Goal: Information Seeking & Learning: Learn about a topic

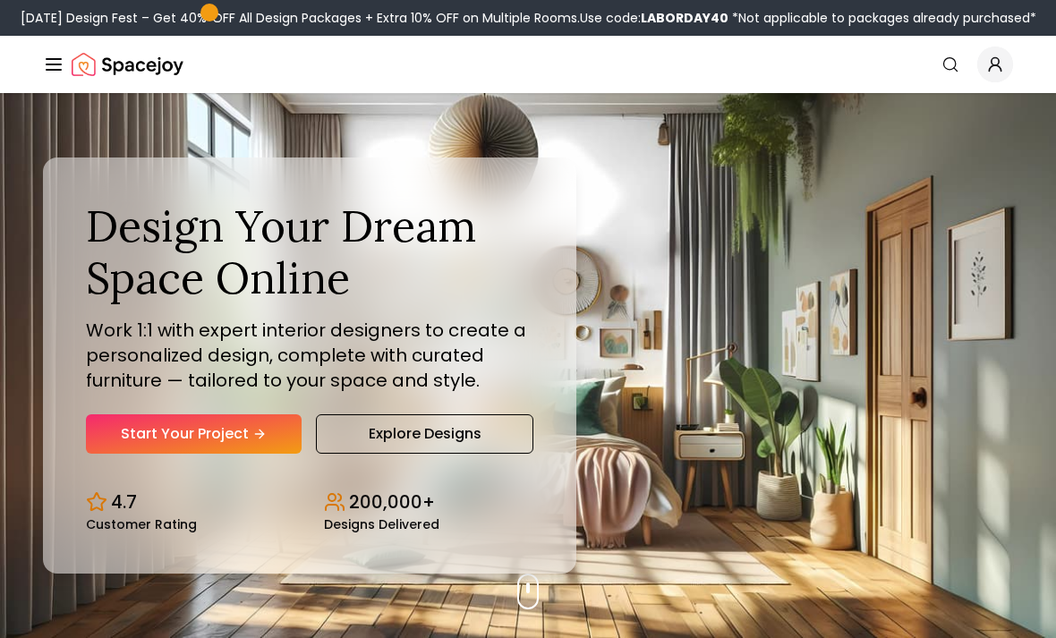
click at [480, 454] on link "Explore Designs" at bounding box center [424, 433] width 217 height 39
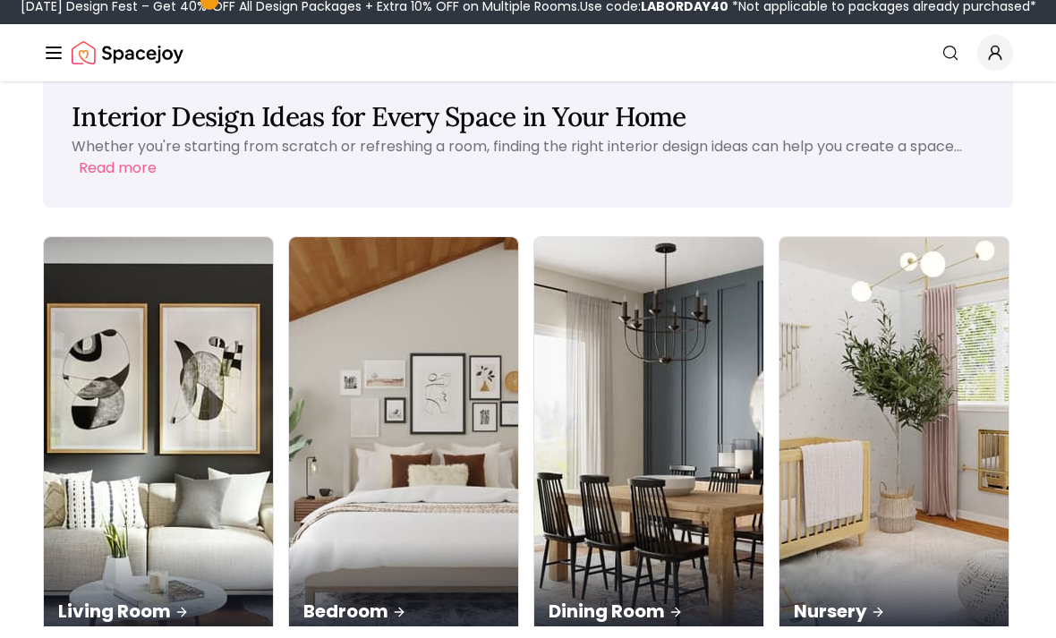
scroll to position [50, 0]
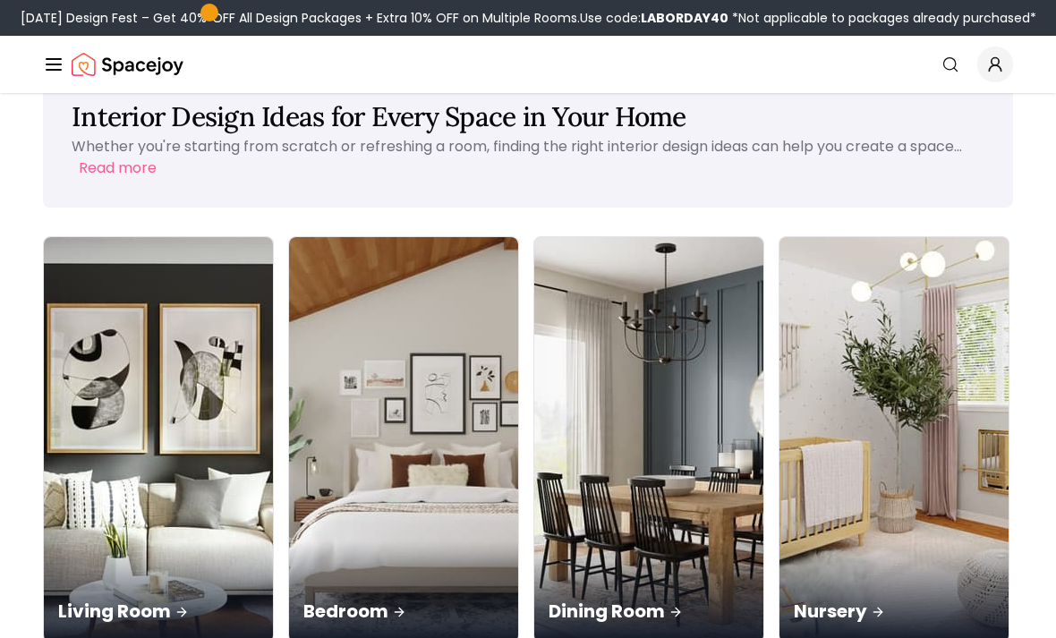
click at [289, 404] on img at bounding box center [403, 439] width 229 height 404
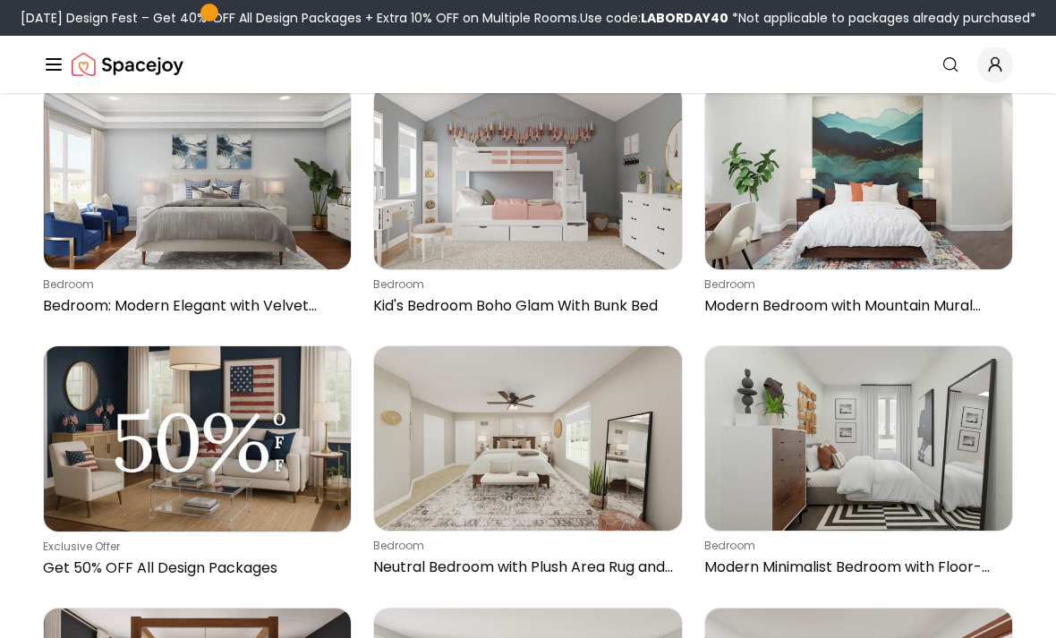
scroll to position [187, 0]
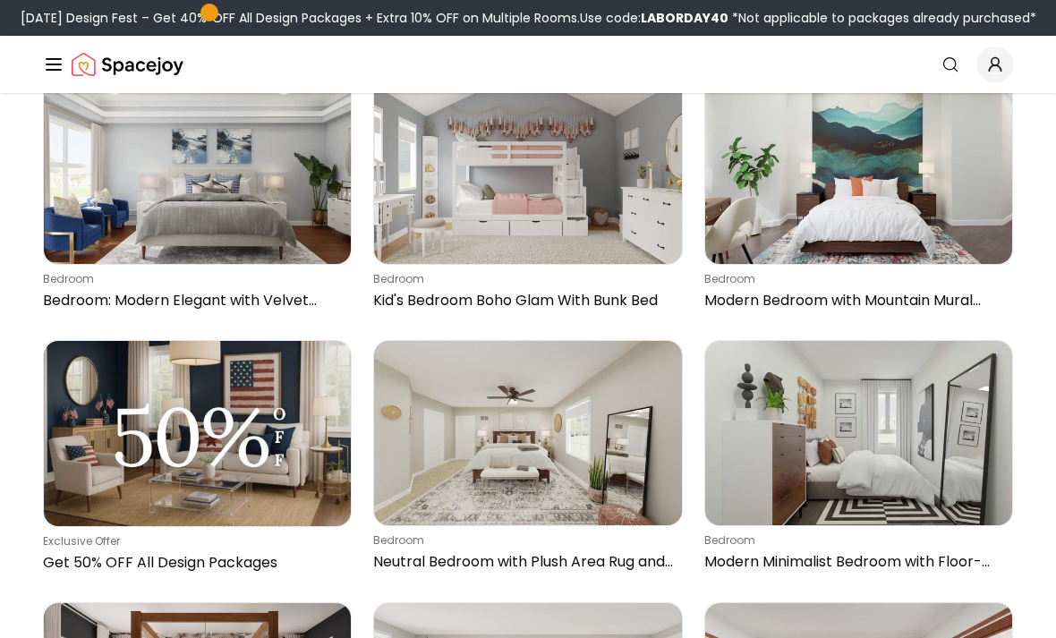
click at [937, 209] on img at bounding box center [858, 172] width 307 height 184
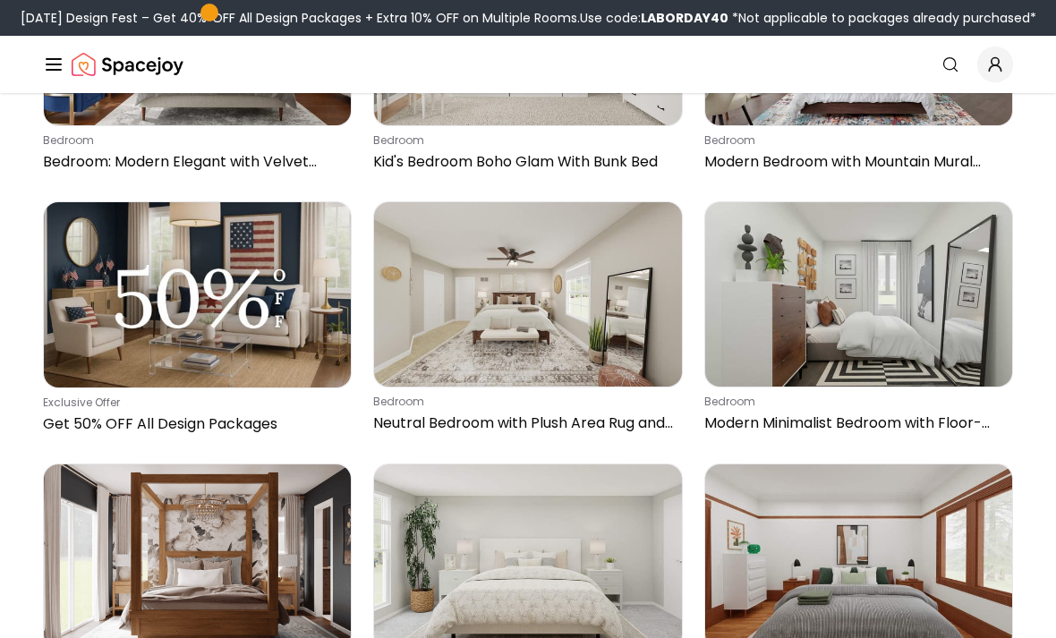
scroll to position [326, 0]
click at [640, 270] on img at bounding box center [527, 294] width 307 height 184
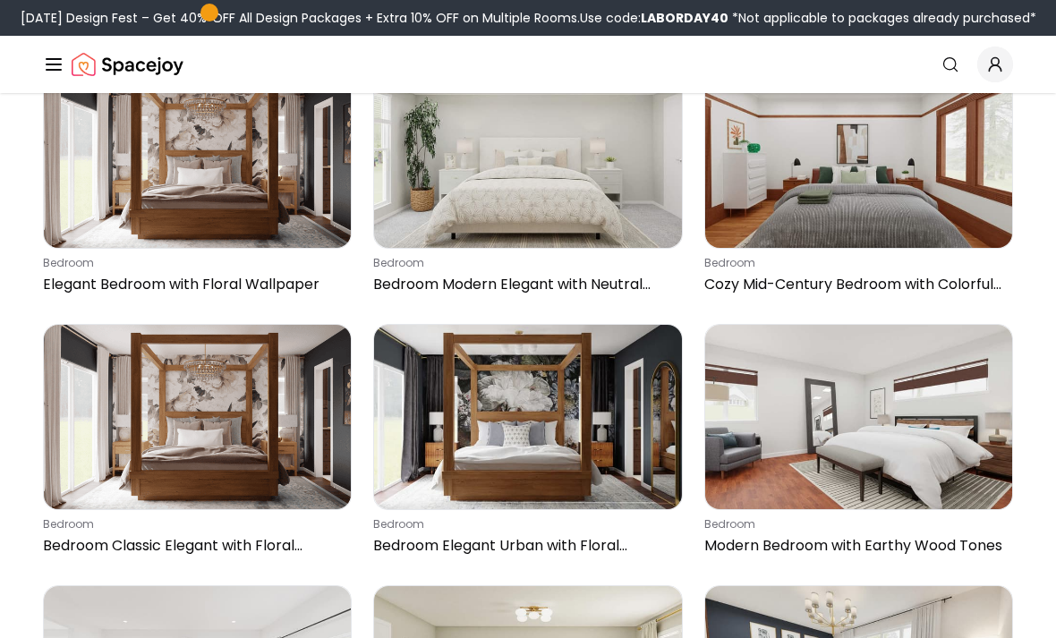
scroll to position [724, 0]
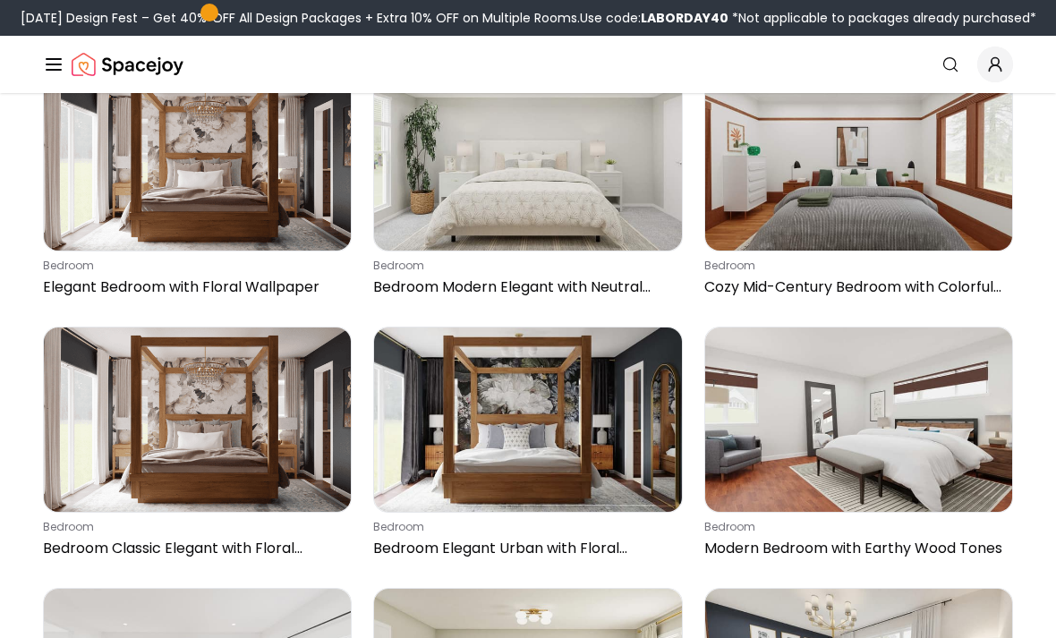
click at [60, 67] on icon "Global" at bounding box center [53, 64] width 21 height 21
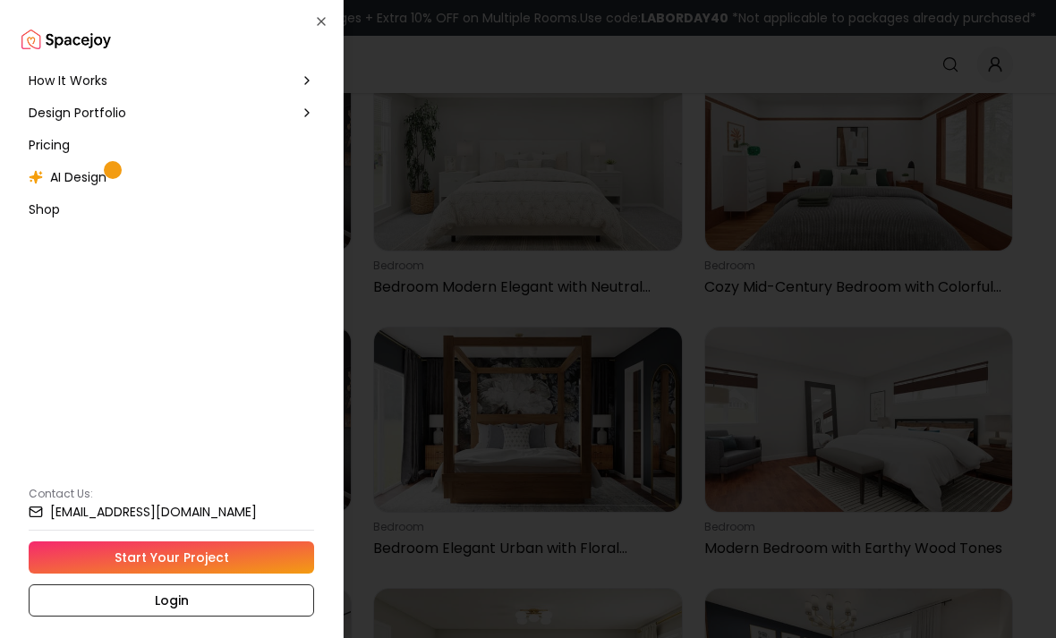
click at [39, 138] on span "Pricing" at bounding box center [49, 145] width 41 height 18
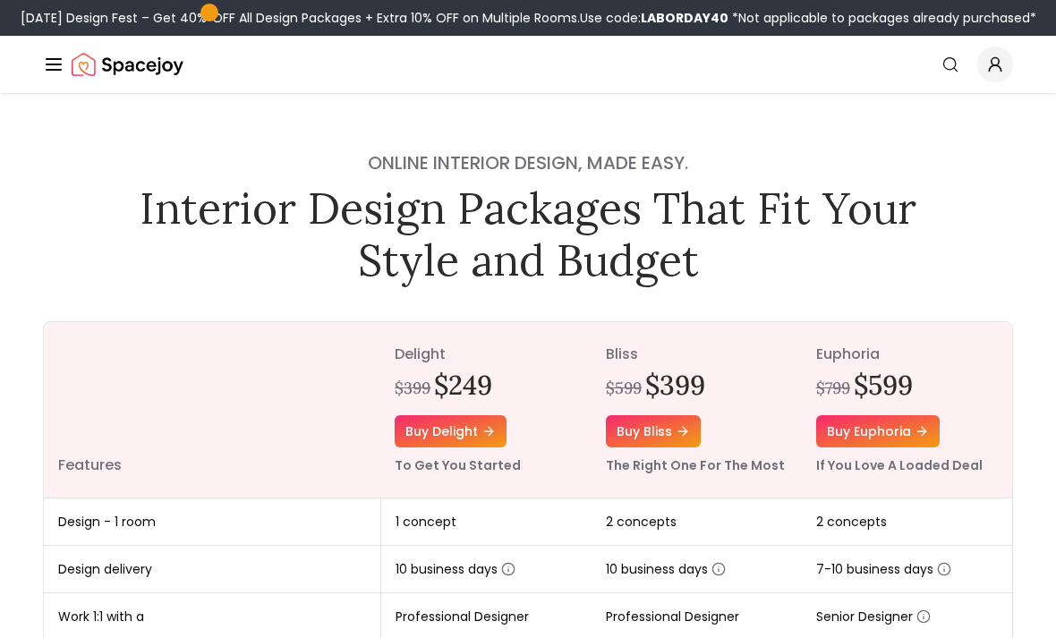
click at [47, 63] on icon "Global" at bounding box center [53, 64] width 21 height 21
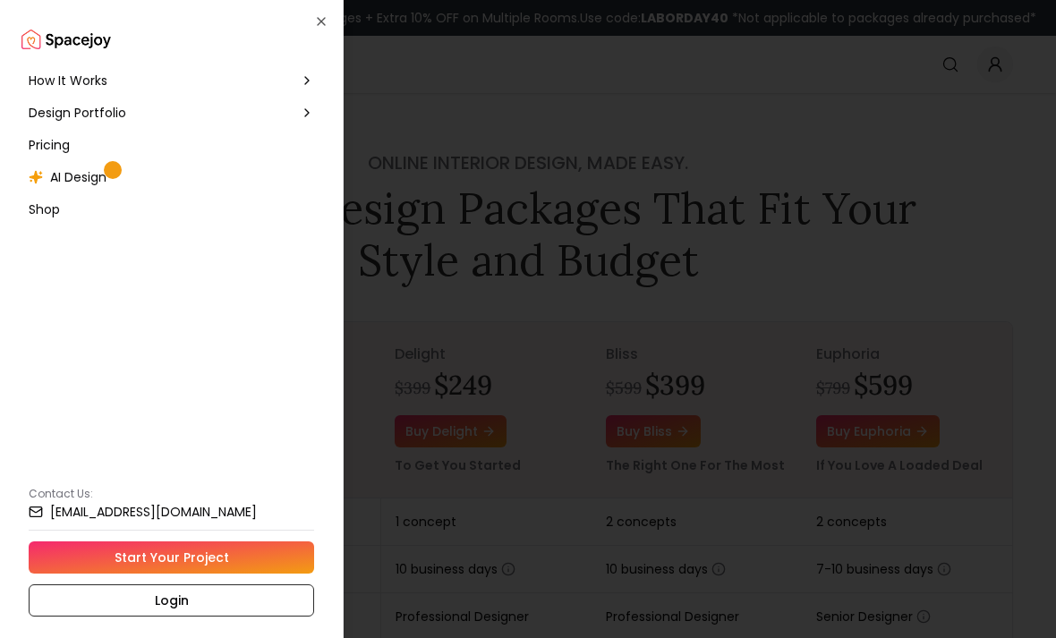
click at [47, 181] on div "AI Design" at bounding box center [72, 177] width 87 height 18
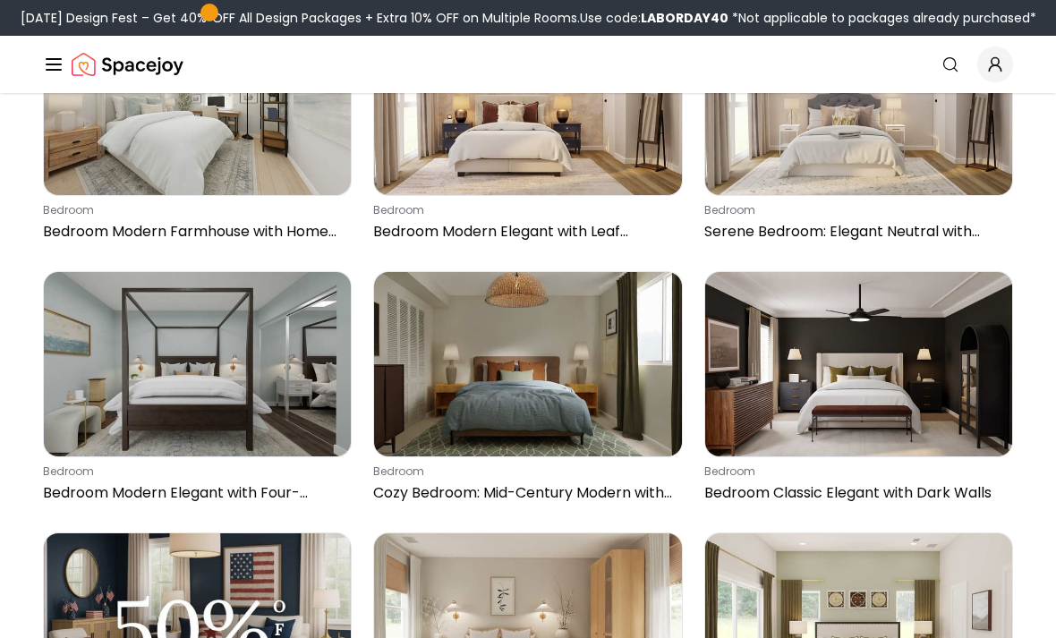
scroll to position [3394, 0]
click at [421, 372] on img at bounding box center [527, 364] width 307 height 184
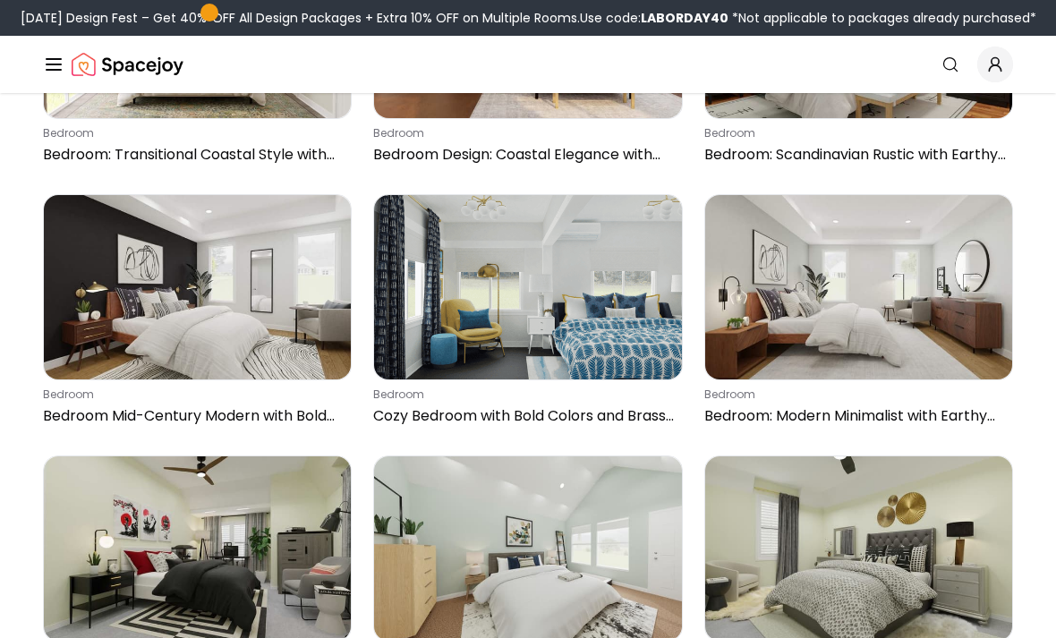
scroll to position [4249, 0]
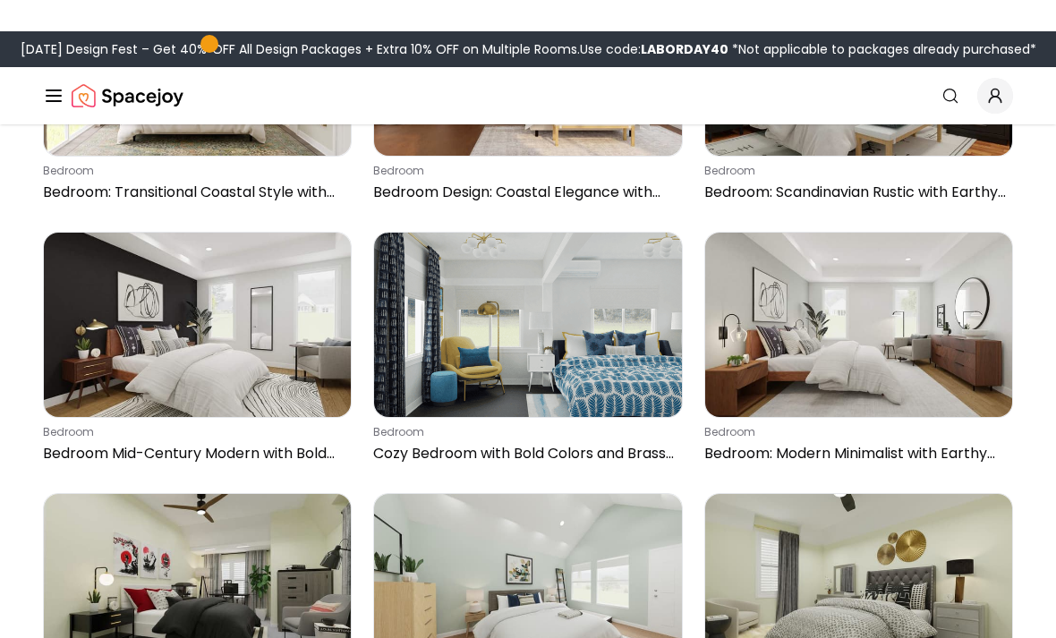
click at [907, 302] on img at bounding box center [858, 293] width 307 height 184
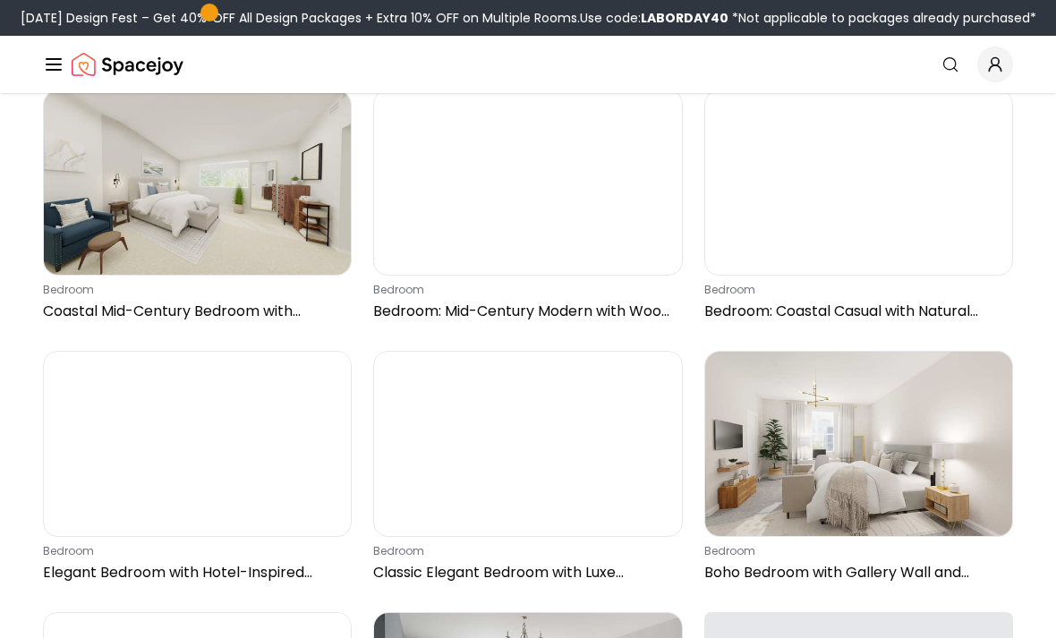
scroll to position [5144, 0]
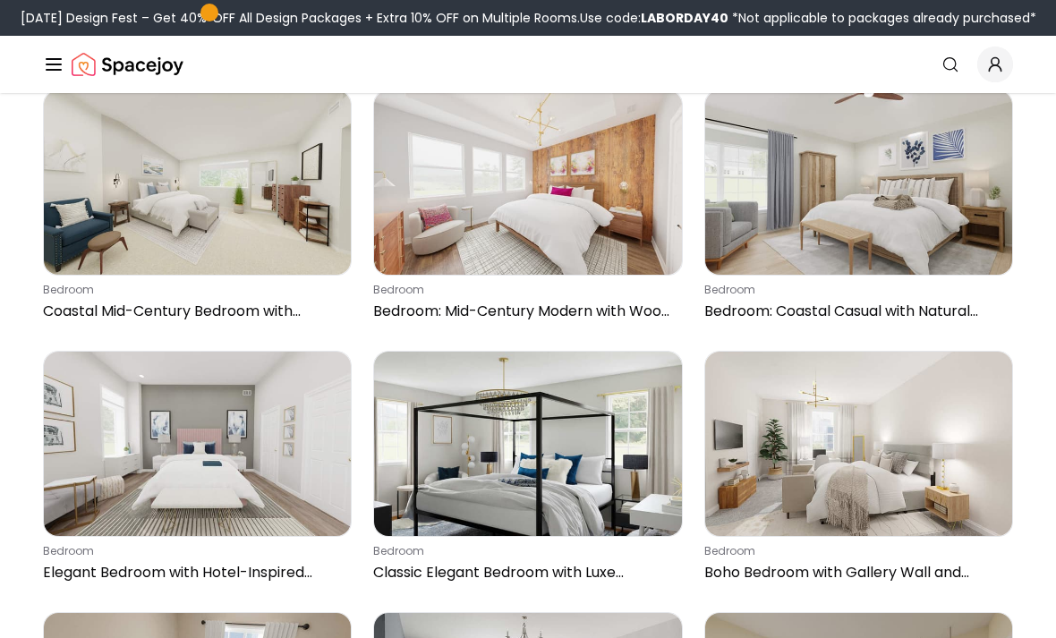
click at [940, 55] on link "Search" at bounding box center [950, 64] width 39 height 32
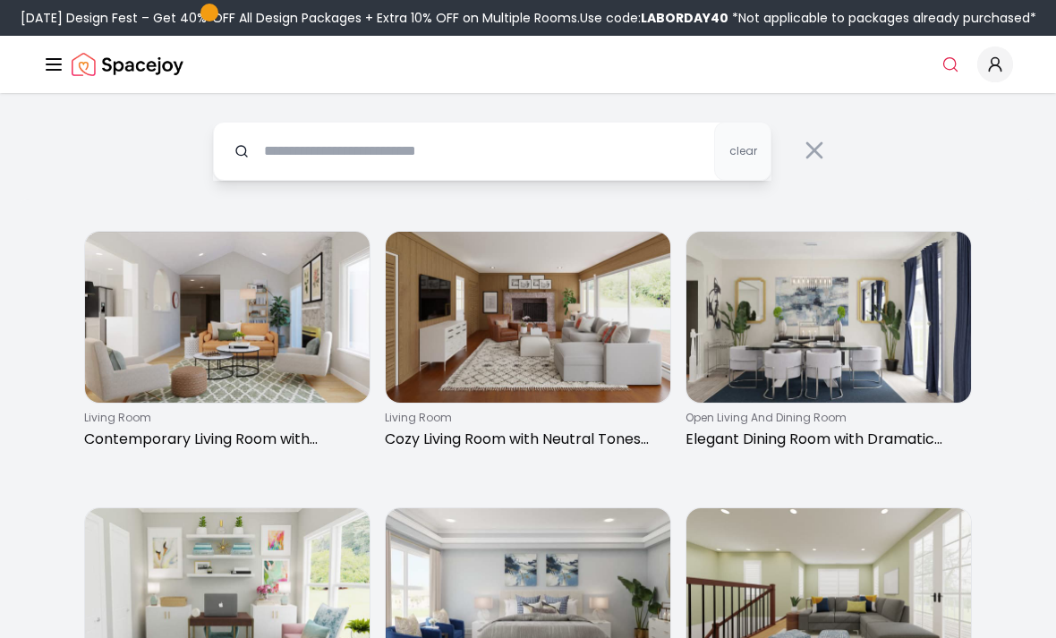
click at [282, 147] on input "text" at bounding box center [492, 151] width 558 height 59
type input "*"
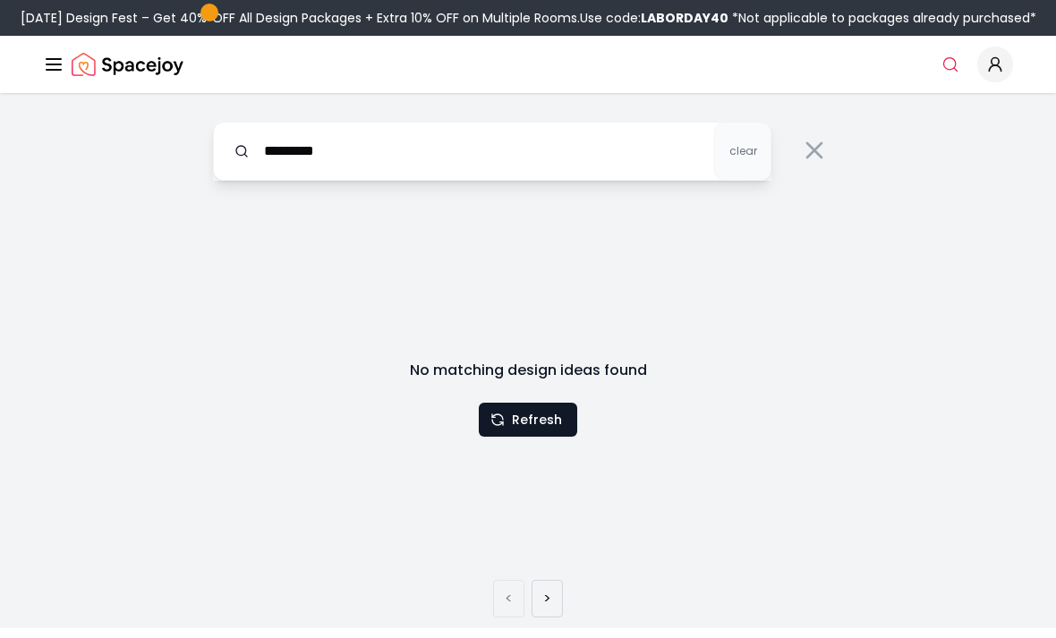
click at [980, 191] on div "******** clear No matching design ideas found Refresh < >" at bounding box center [528, 360] width 1056 height 535
click at [535, 424] on button "Refresh" at bounding box center [528, 420] width 98 height 34
click at [542, 425] on button "Refresh" at bounding box center [528, 420] width 98 height 34
click at [550, 423] on button "Refresh" at bounding box center [528, 420] width 98 height 34
click at [550, 422] on button "Refresh" at bounding box center [528, 420] width 98 height 34
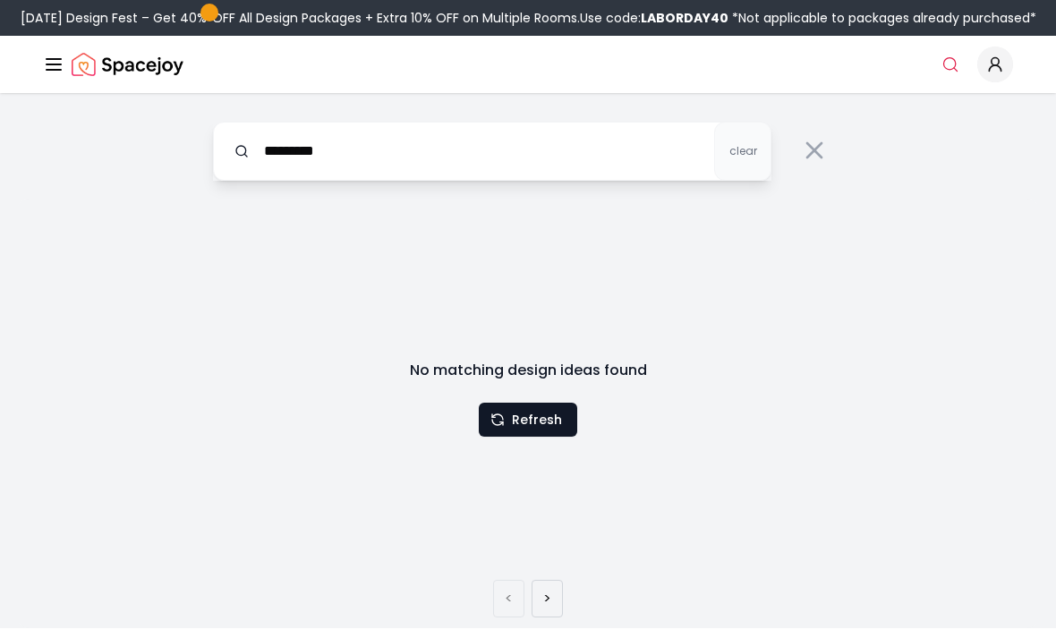
click at [545, 393] on div "No matching design ideas found Refresh" at bounding box center [528, 398] width 458 height 77
click at [524, 418] on button "Refresh" at bounding box center [528, 420] width 98 height 34
click at [523, 418] on button "Refresh" at bounding box center [528, 420] width 98 height 34
click at [514, 381] on h3 "No matching design ideas found" at bounding box center [528, 370] width 458 height 21
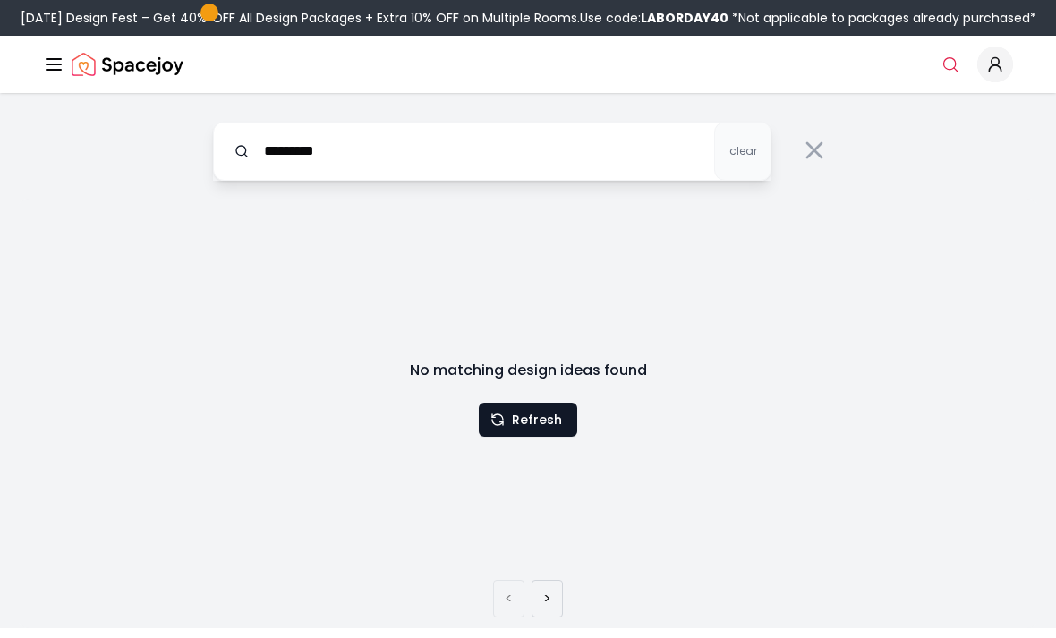
click at [514, 381] on h3 "No matching design ideas found" at bounding box center [528, 370] width 458 height 21
click at [525, 157] on input "********" at bounding box center [492, 151] width 558 height 59
type input "****"
click at [57, 236] on div "No matching design ideas found Refresh < >" at bounding box center [528, 413] width 1020 height 429
click at [538, 429] on button "Refresh" at bounding box center [528, 420] width 98 height 34
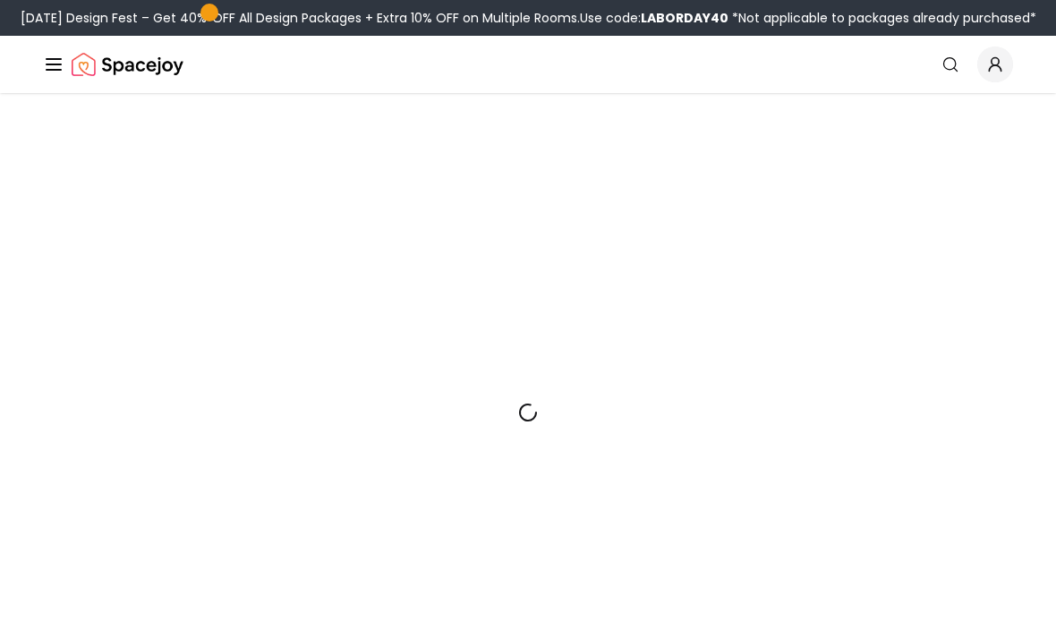
scroll to position [1858, 0]
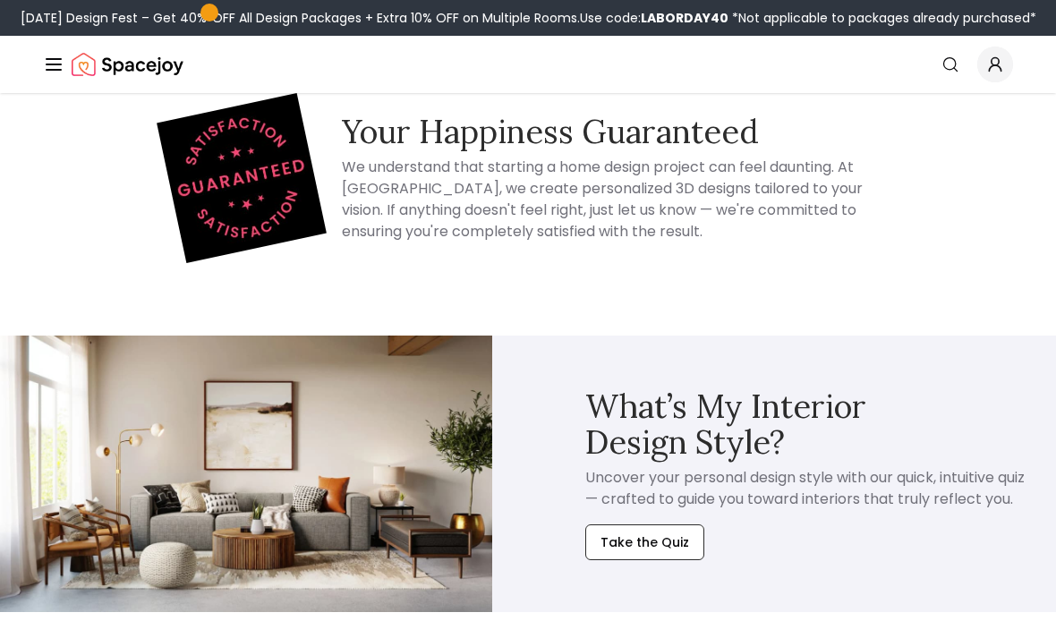
click at [942, 62] on icon "Global" at bounding box center [950, 64] width 18 height 18
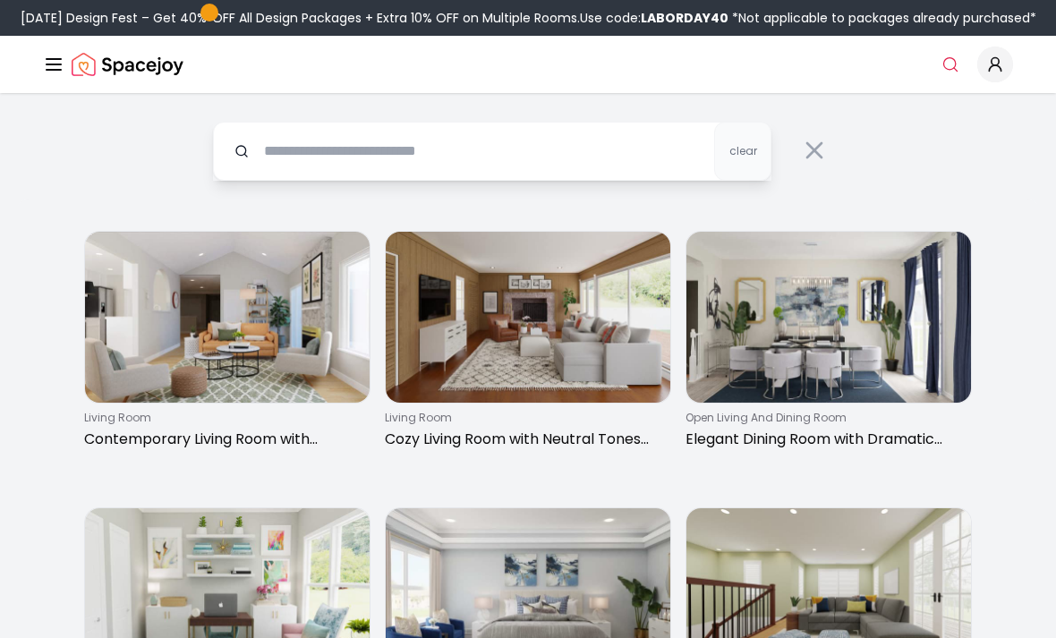
click at [656, 136] on input "text" at bounding box center [492, 151] width 558 height 59
type input "********"
click at [560, 161] on input "********" at bounding box center [492, 151] width 558 height 59
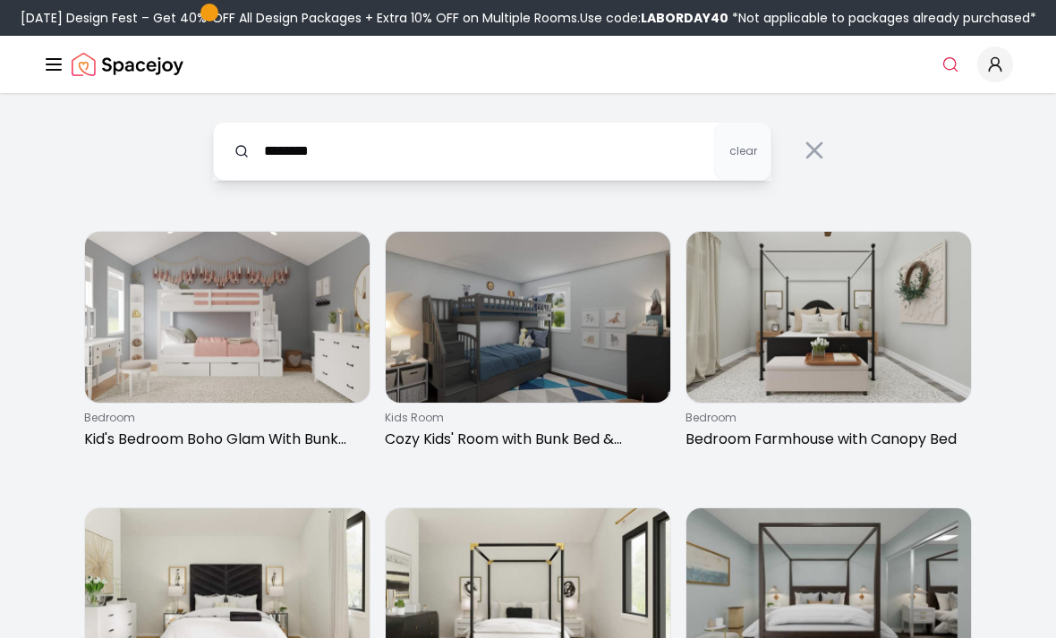
click at [265, 348] on img at bounding box center [227, 317] width 285 height 171
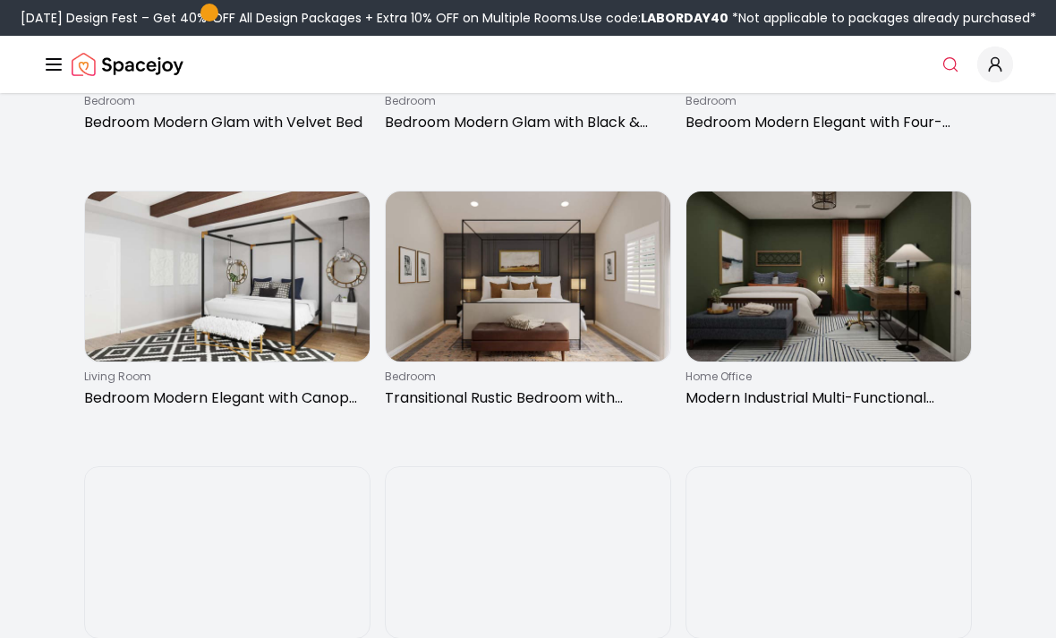
scroll to position [599, 0]
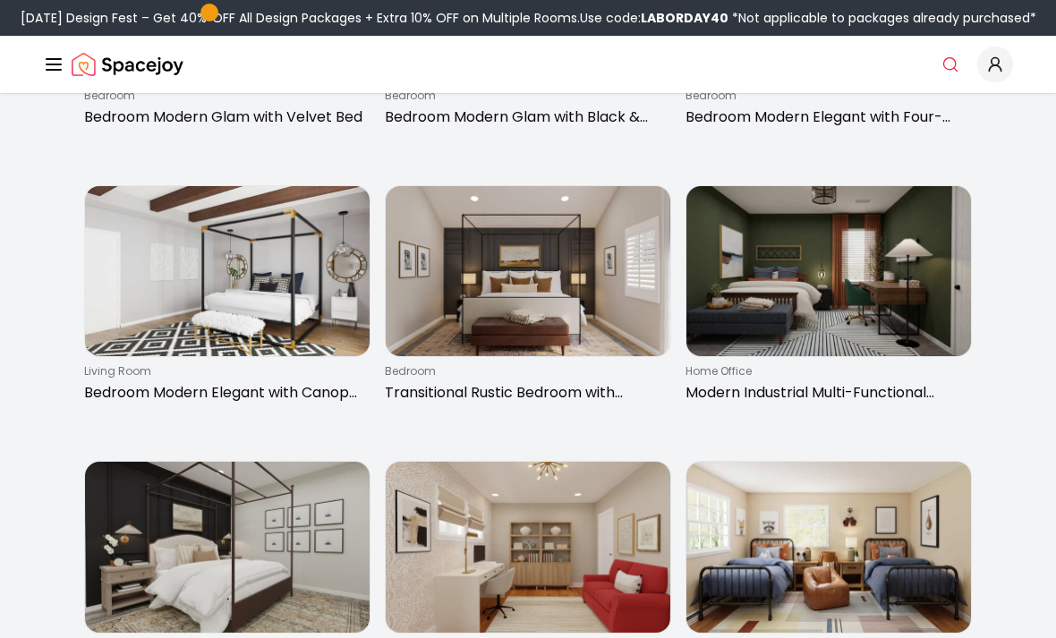
click at [616, 268] on img at bounding box center [528, 271] width 285 height 171
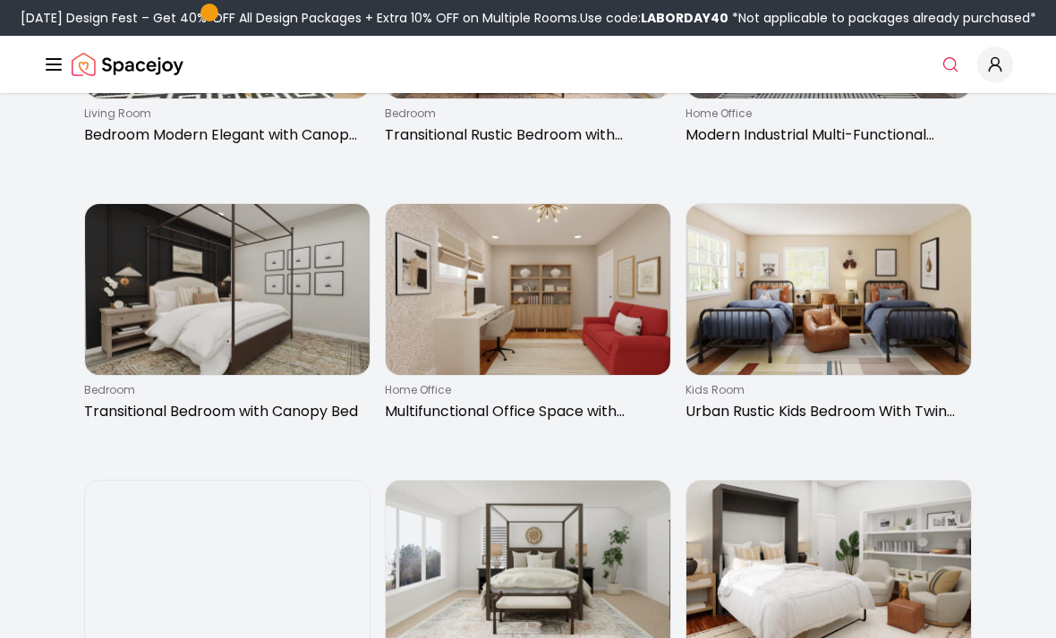
scroll to position [856, 0]
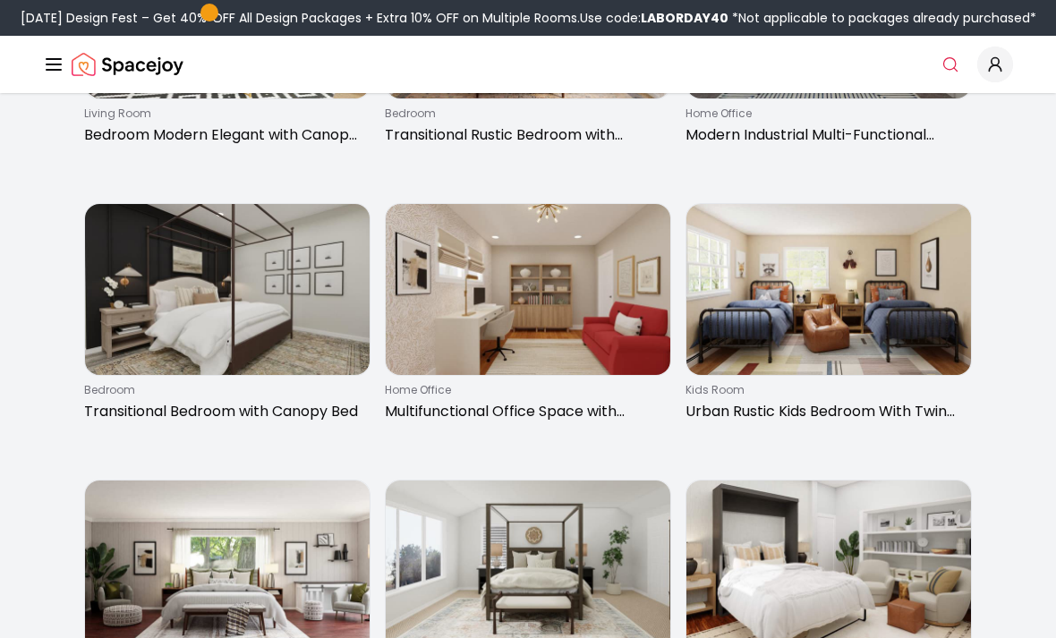
click at [856, 341] on img at bounding box center [828, 289] width 285 height 171
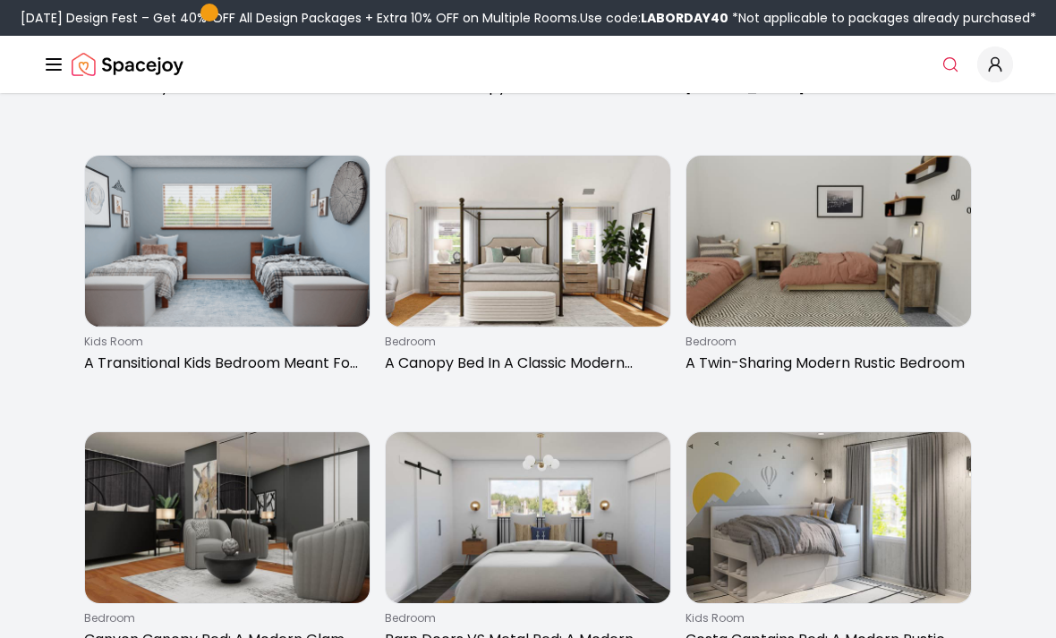
scroll to position [1458, 0]
click at [916, 231] on img at bounding box center [828, 240] width 285 height 171
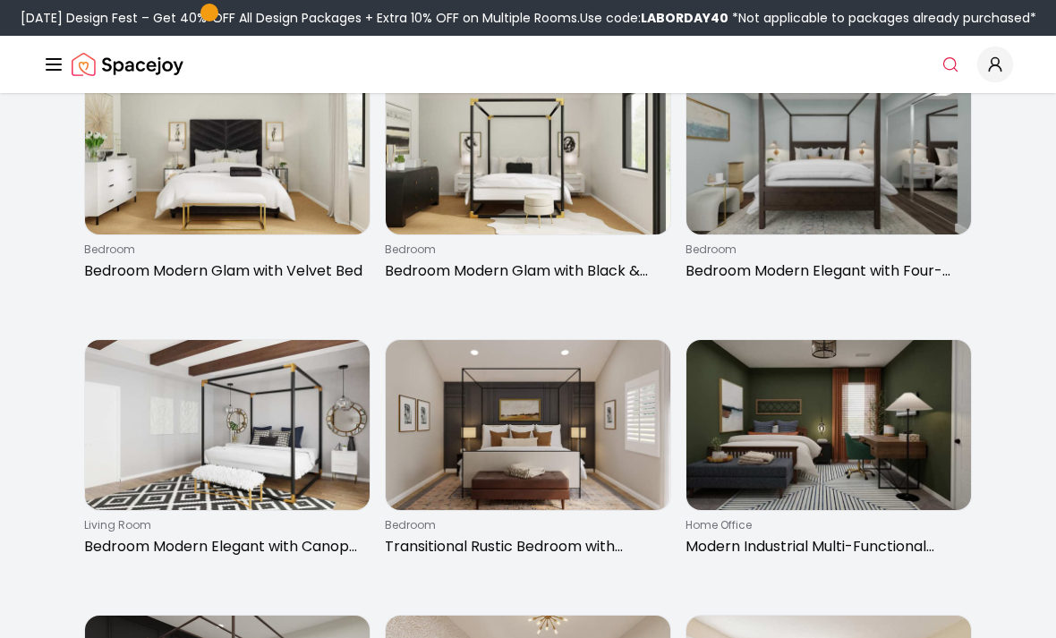
scroll to position [443, 0]
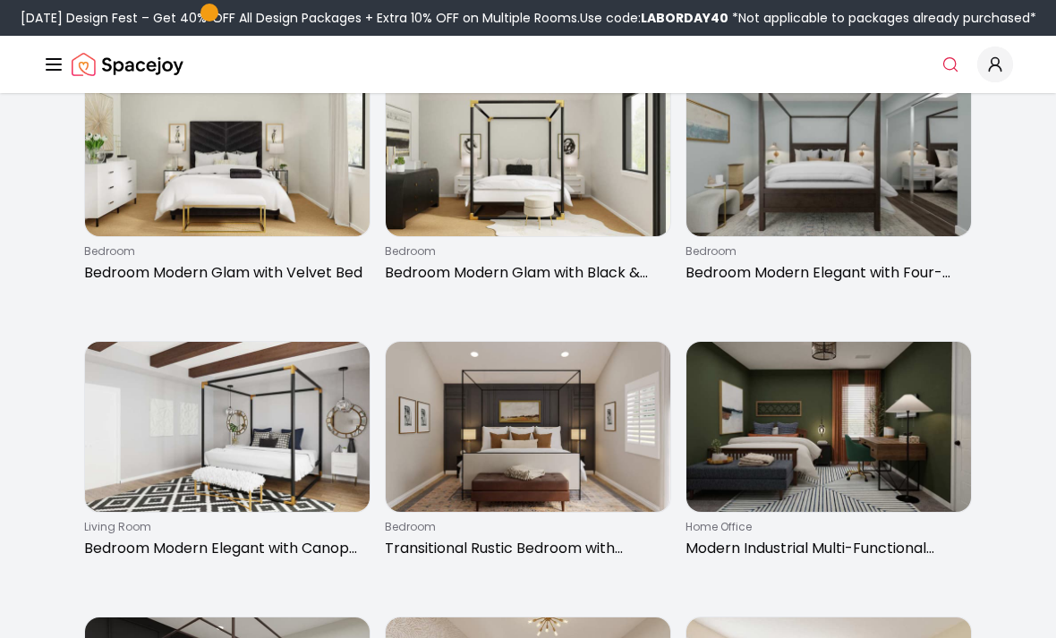
click at [831, 355] on img at bounding box center [828, 427] width 285 height 171
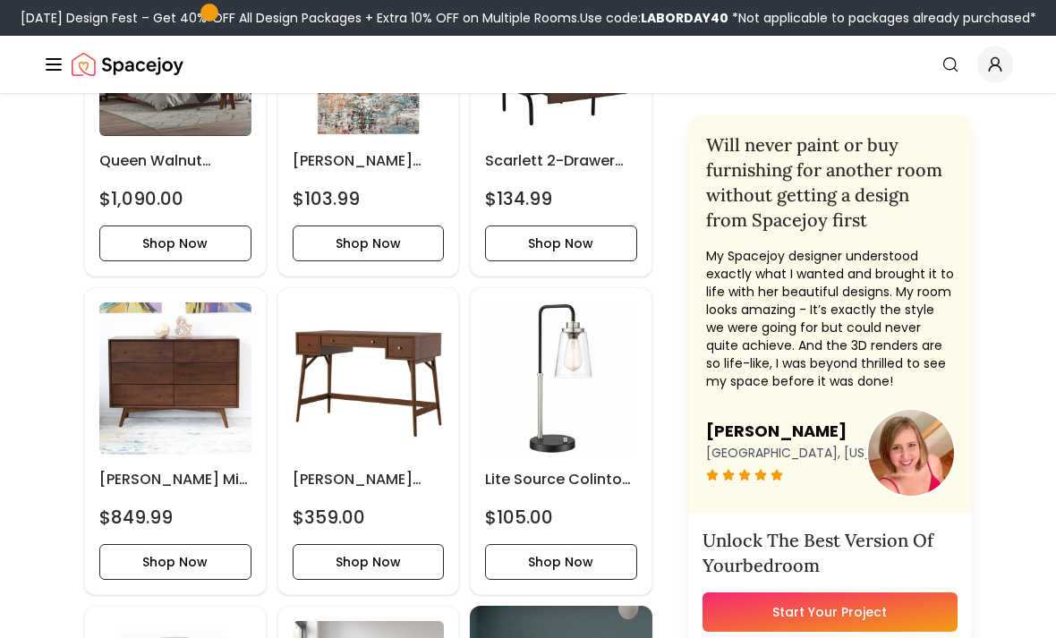
scroll to position [871, 0]
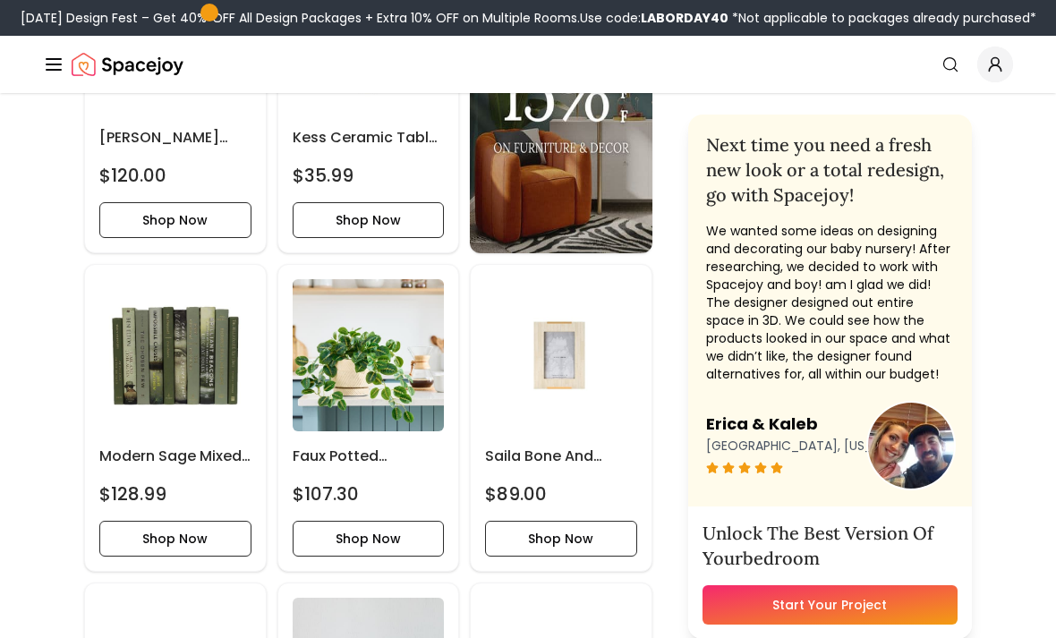
scroll to position [1388, 0]
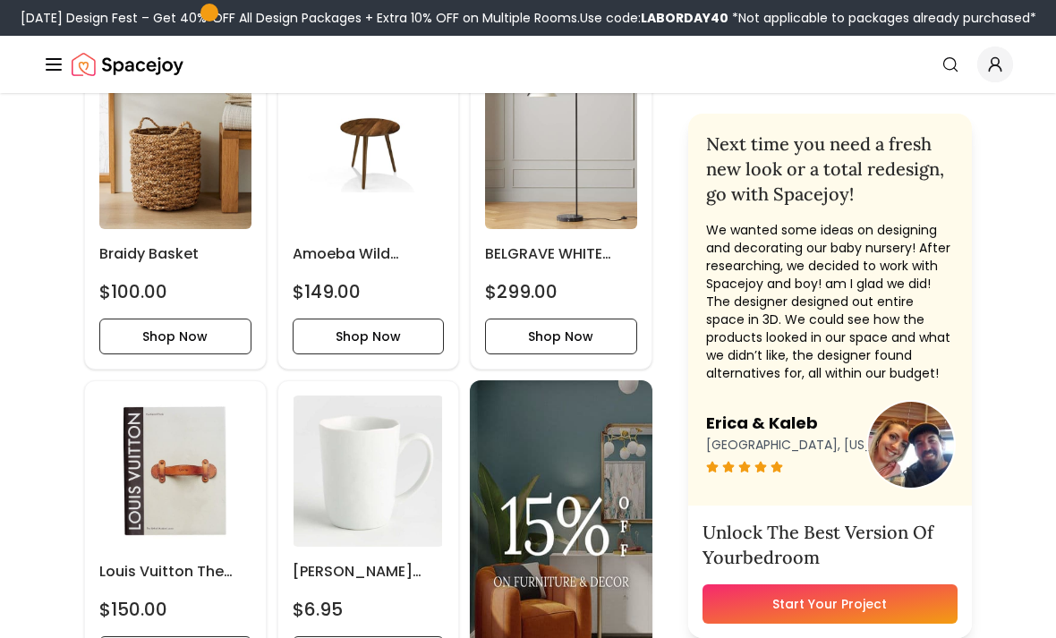
scroll to position [2994, 0]
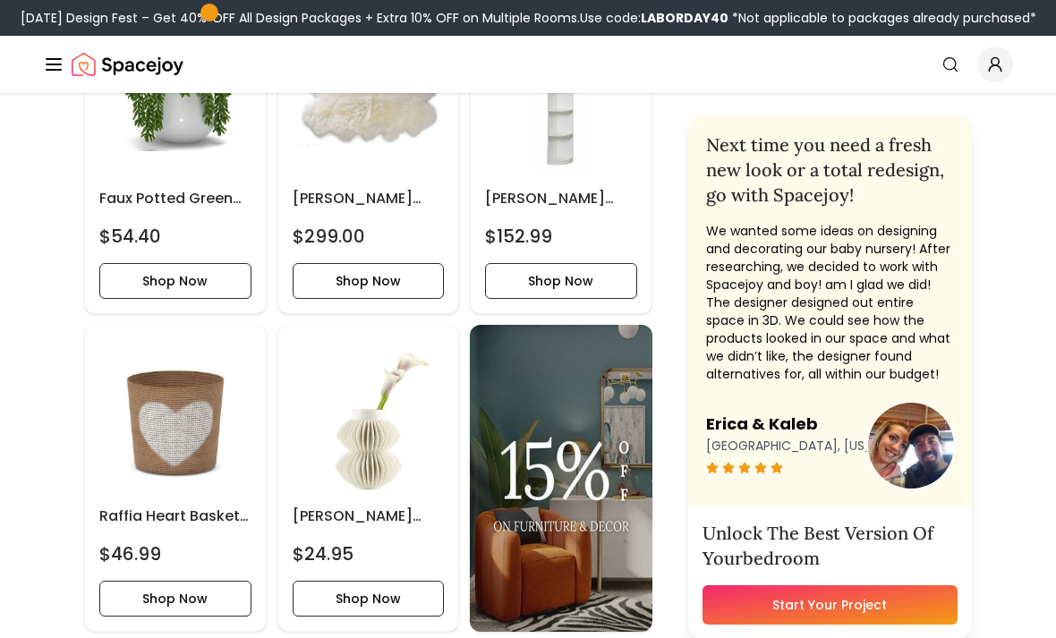
scroll to position [2749, 0]
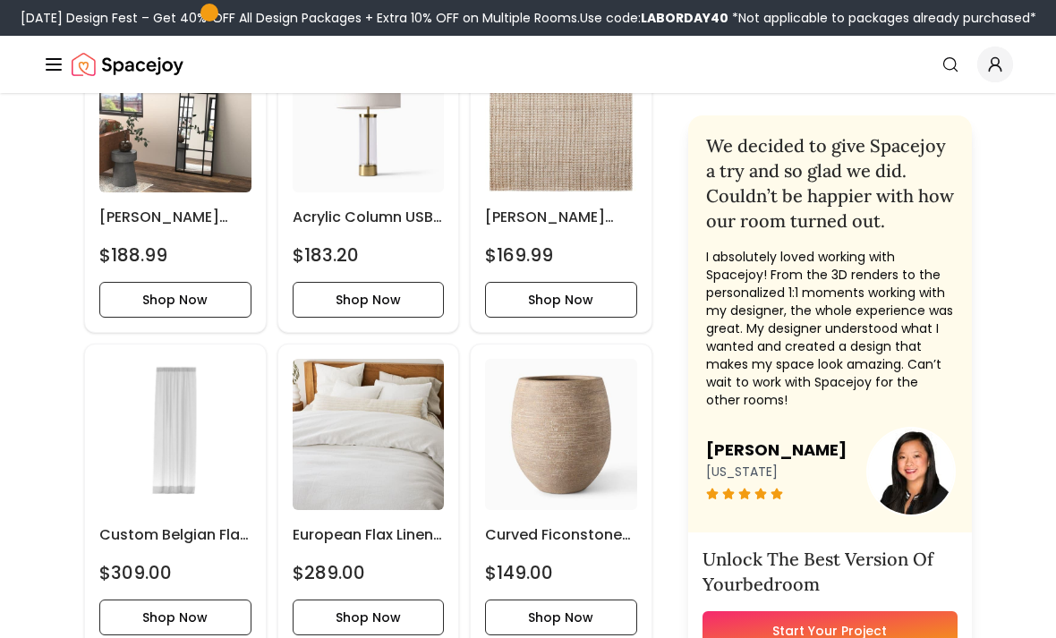
scroll to position [1909, 0]
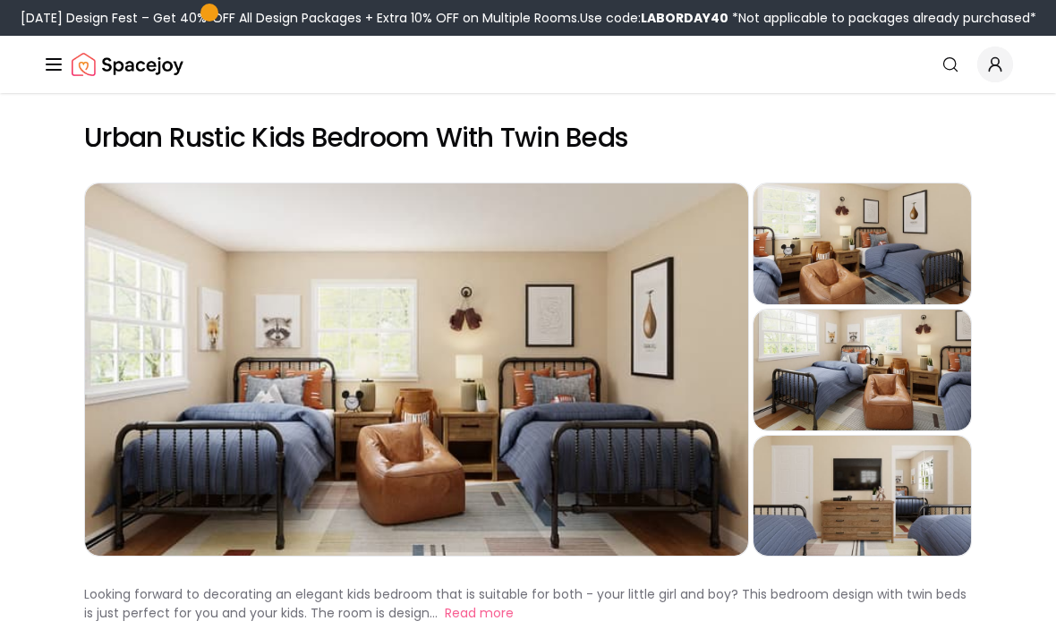
click at [886, 484] on div "Preview" at bounding box center [861, 496] width 217 height 121
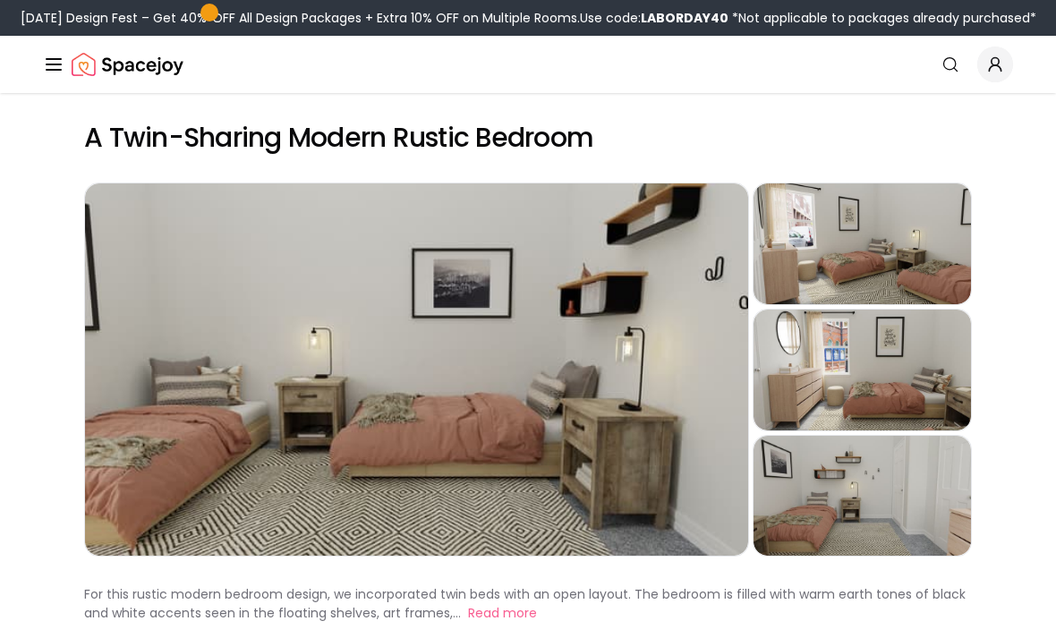
click at [850, 378] on div "Preview" at bounding box center [861, 370] width 217 height 121
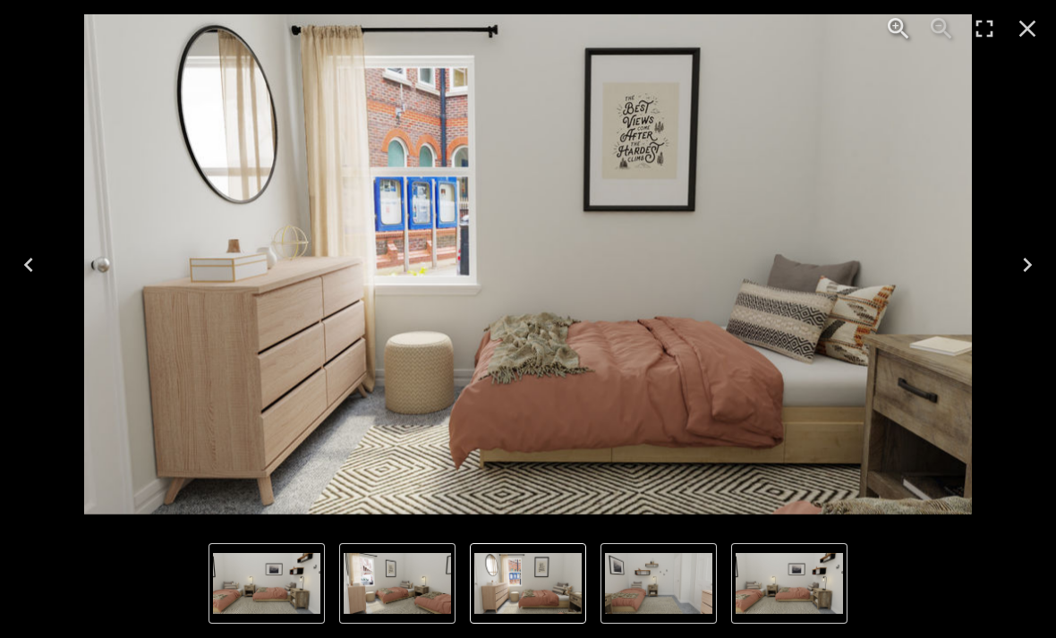
click at [850, 414] on img "3 of 4" at bounding box center [528, 264] width 889 height 500
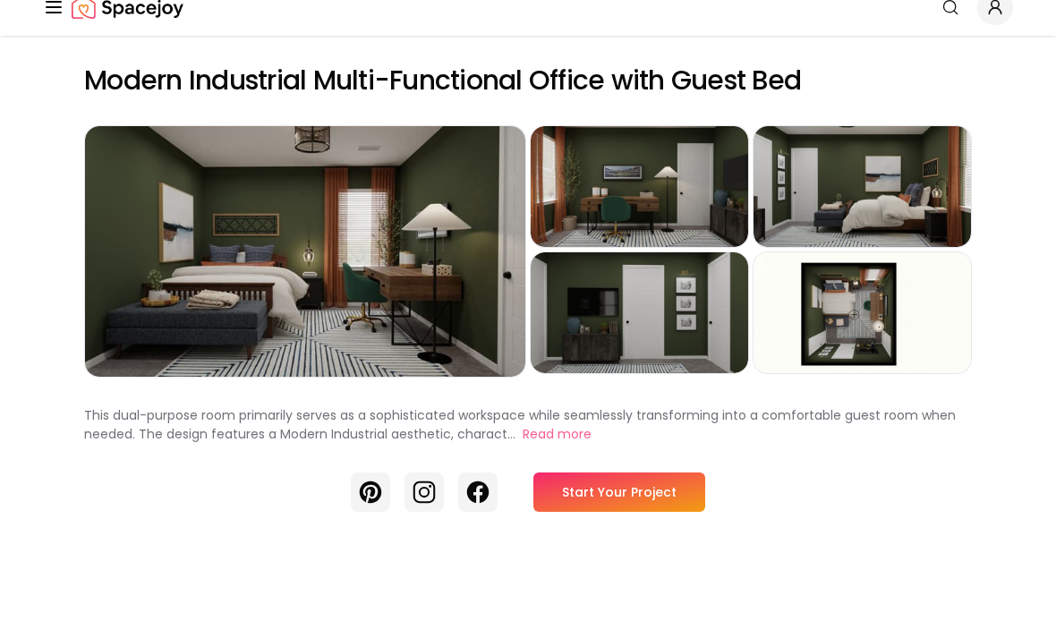
scroll to position [57, 0]
